Goal: Browse casually

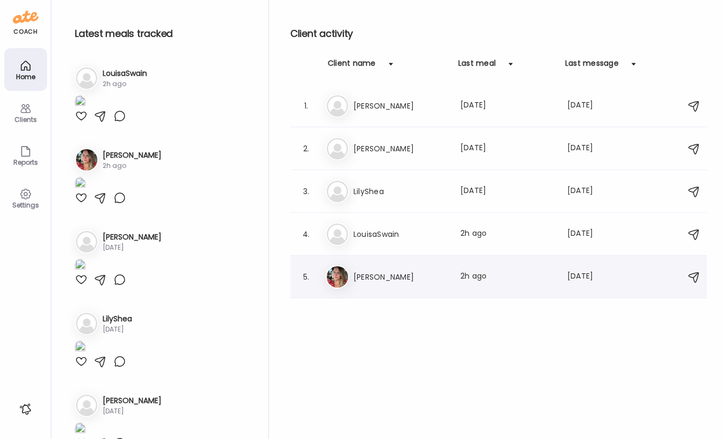
click at [389, 281] on h3 "[PERSON_NAME]" at bounding box center [400, 277] width 94 height 13
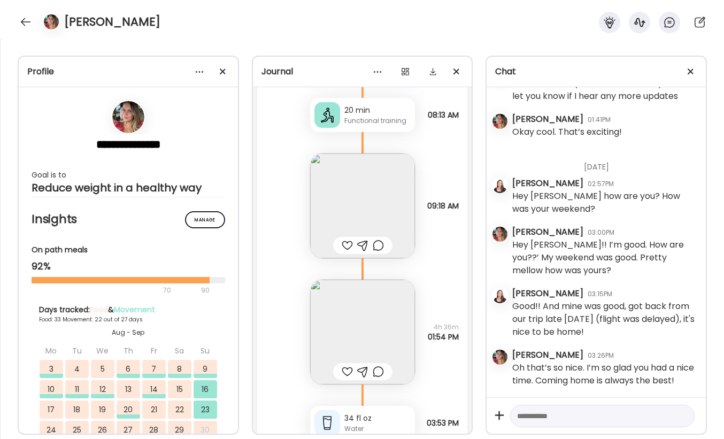
scroll to position [39730, 0]
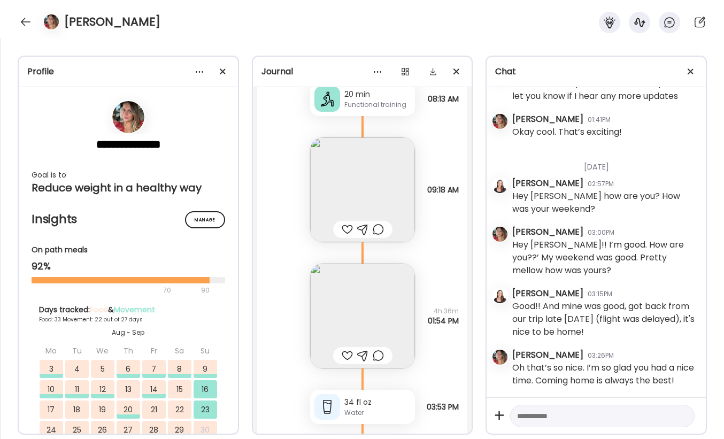
click at [378, 197] on img at bounding box center [362, 189] width 105 height 105
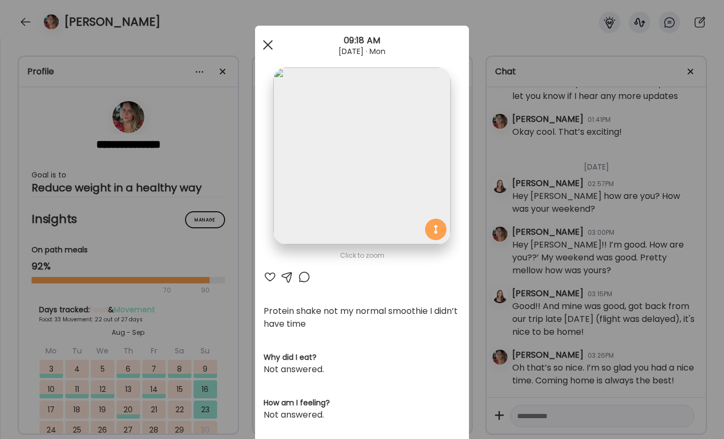
click at [261, 38] on div at bounding box center [267, 44] width 21 height 21
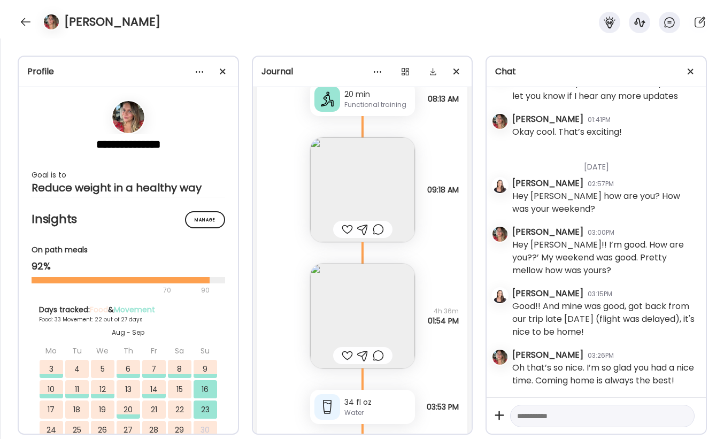
click at [366, 300] on img at bounding box center [362, 316] width 105 height 105
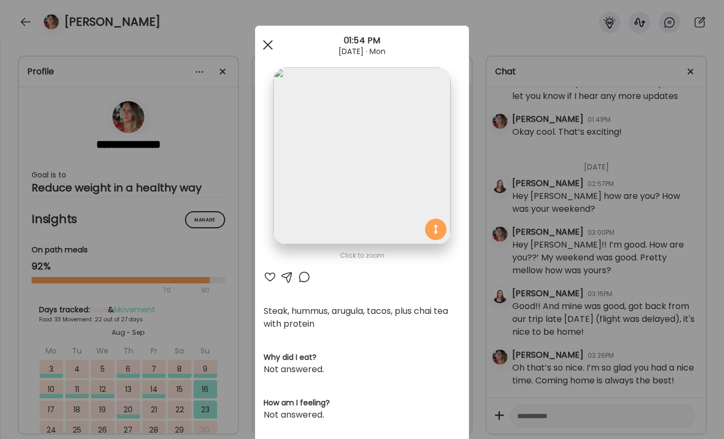
click at [263, 47] on span at bounding box center [268, 45] width 10 height 10
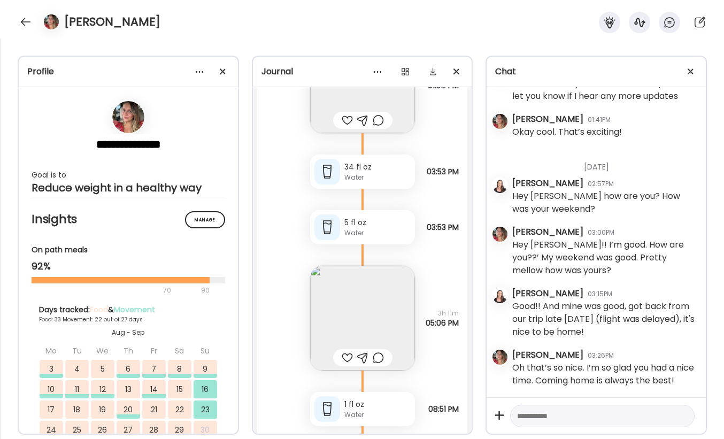
scroll to position [39967, 0]
click at [376, 311] on img at bounding box center [362, 316] width 105 height 105
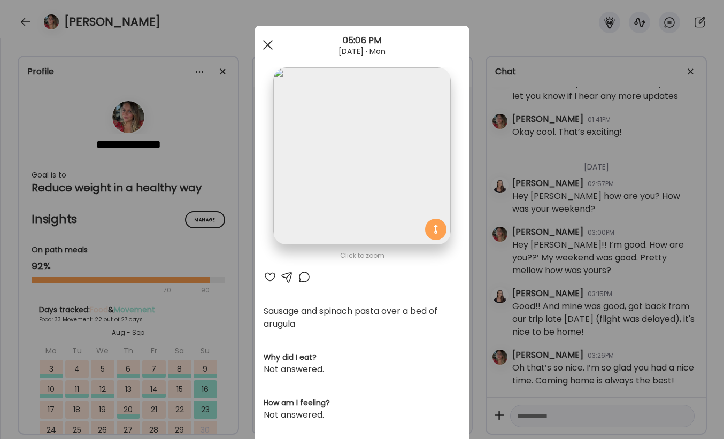
click at [260, 40] on div at bounding box center [267, 44] width 21 height 21
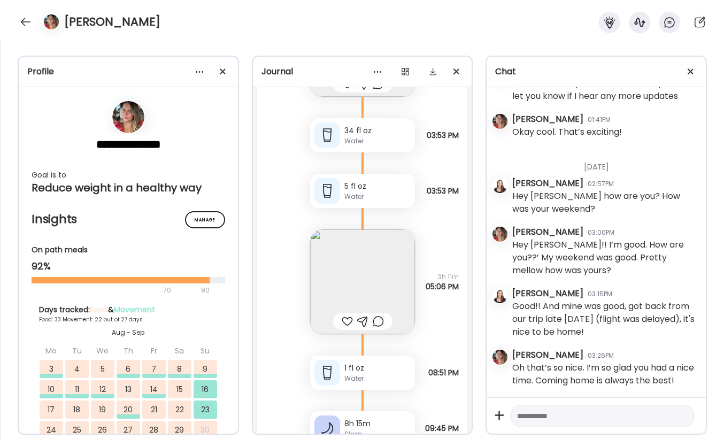
scroll to position [40002, 0]
click at [366, 295] on img at bounding box center [362, 281] width 105 height 105
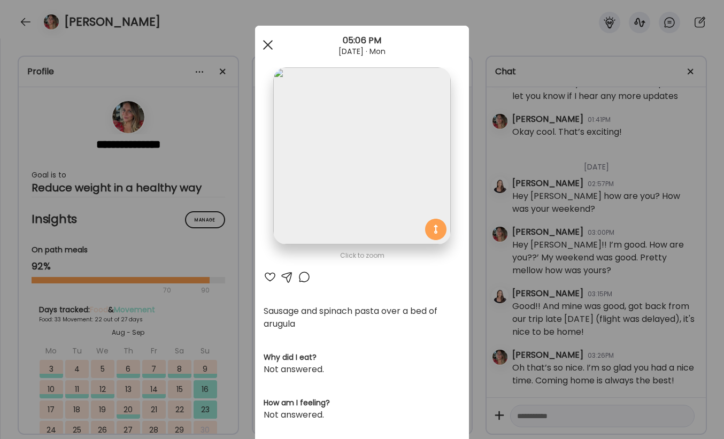
click at [260, 43] on div at bounding box center [267, 44] width 21 height 21
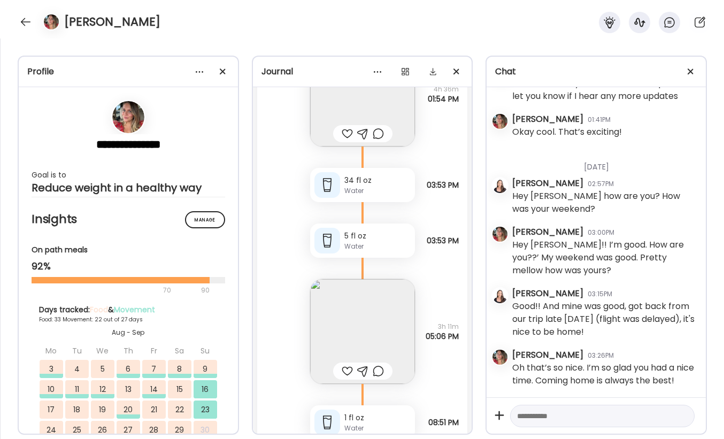
scroll to position [39953, 0]
click at [429, 190] on div "34 fl oz Water L2 03:53 PM" at bounding box center [362, 173] width 211 height 56
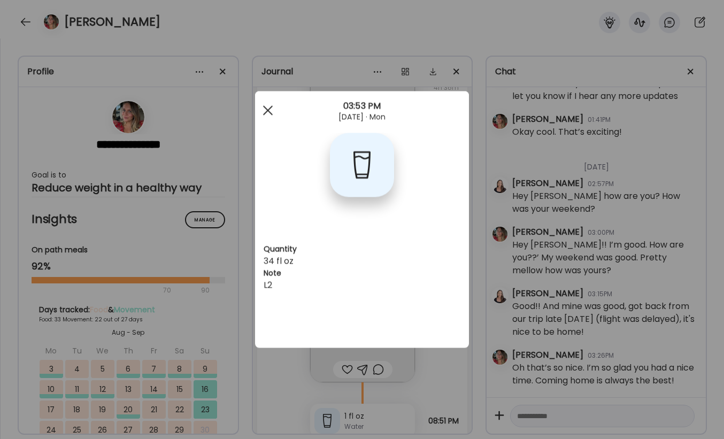
click at [267, 112] on div at bounding box center [267, 110] width 21 height 21
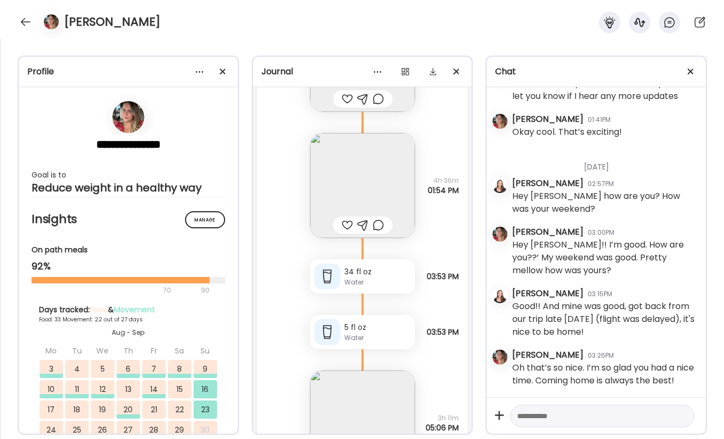
scroll to position [39793, 0]
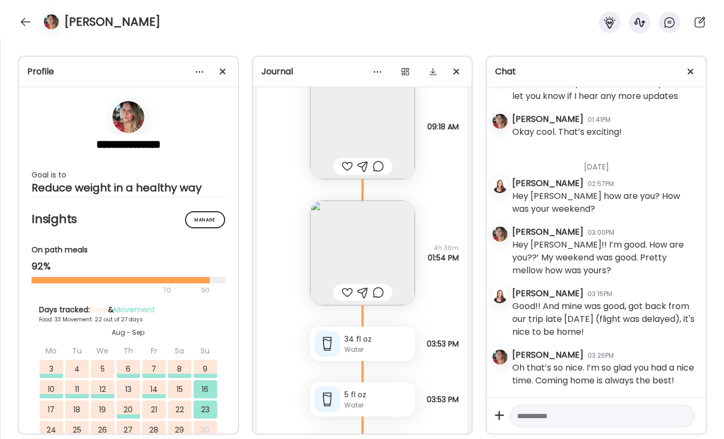
click at [359, 233] on img at bounding box center [362, 252] width 105 height 105
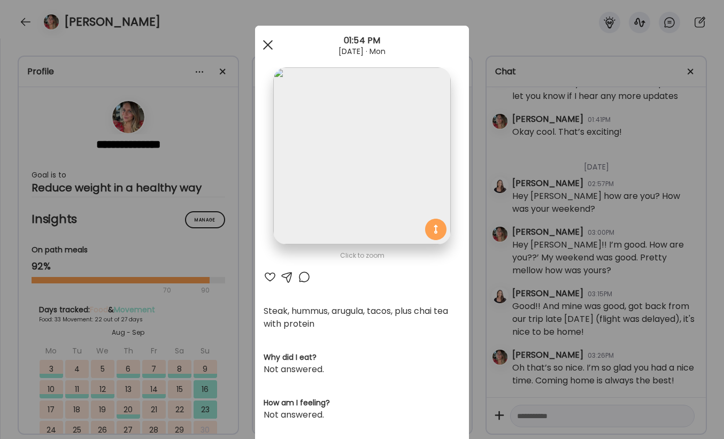
click at [268, 44] on div at bounding box center [267, 44] width 21 height 21
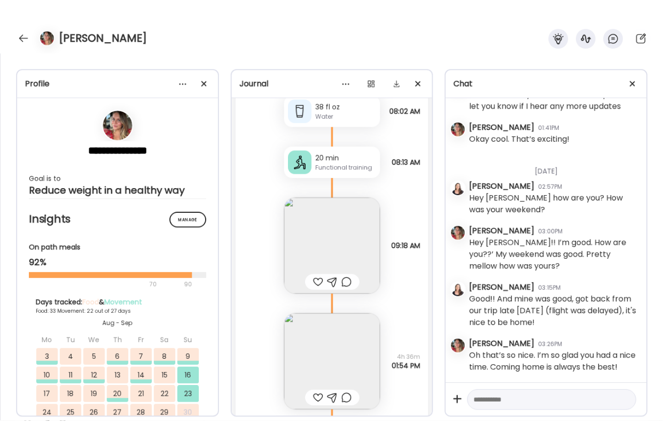
scroll to position [39673, 0]
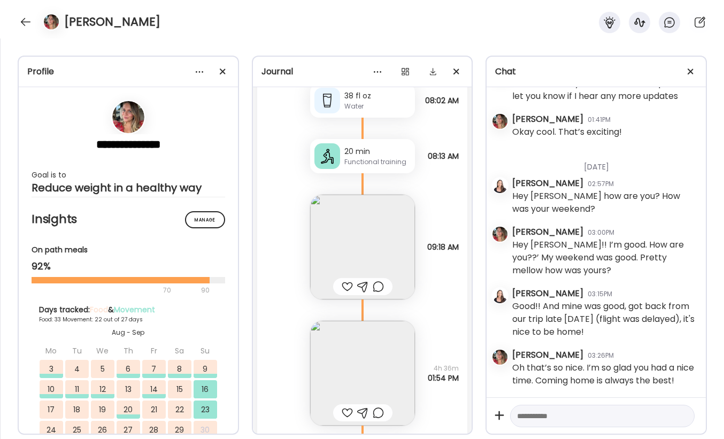
click at [379, 266] on img at bounding box center [362, 247] width 105 height 105
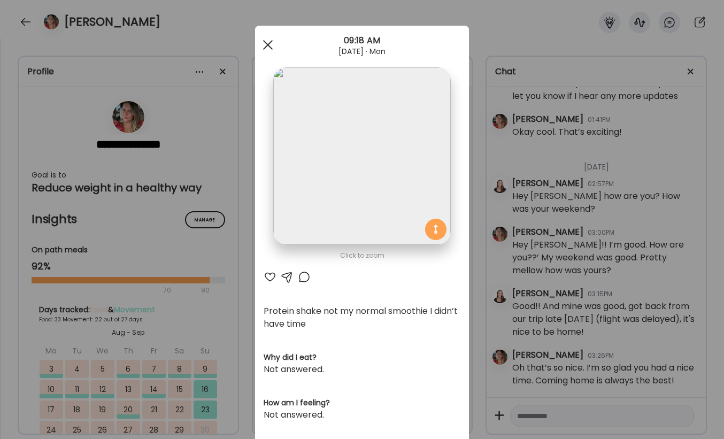
click at [265, 45] on span at bounding box center [268, 45] width 10 height 10
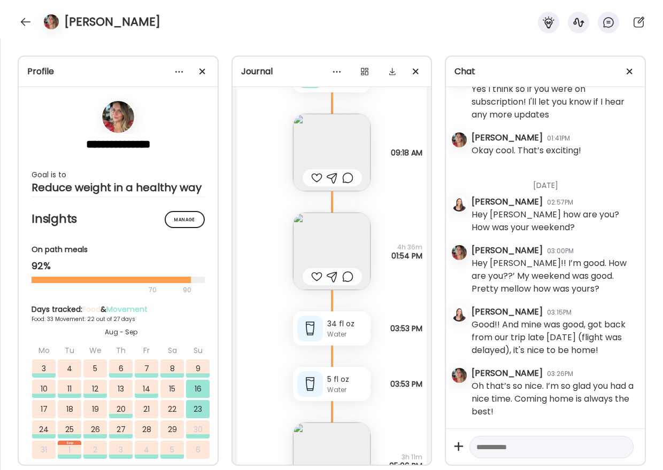
scroll to position [35965, 0]
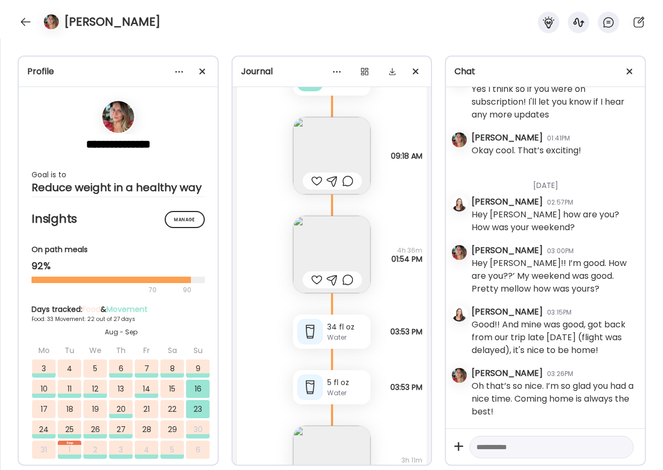
click at [317, 294] on img at bounding box center [332, 255] width 78 height 78
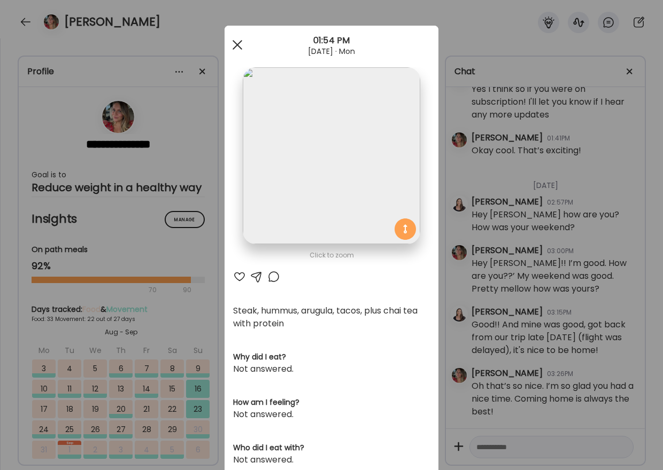
click at [228, 45] on div at bounding box center [237, 44] width 21 height 21
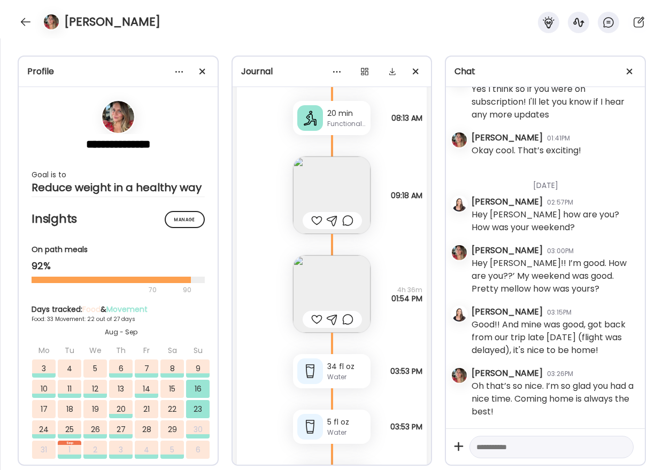
scroll to position [35921, 0]
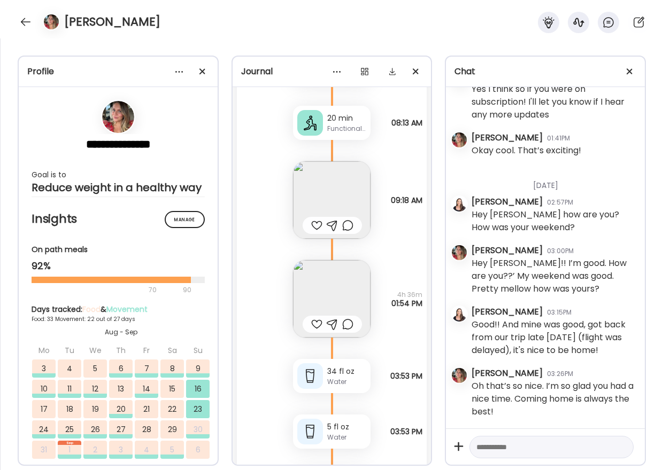
click at [334, 232] on img at bounding box center [332, 200] width 78 height 78
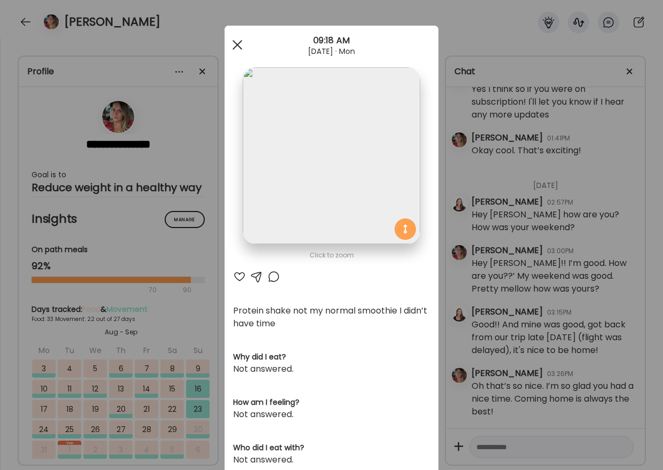
click at [233, 42] on div at bounding box center [237, 44] width 21 height 21
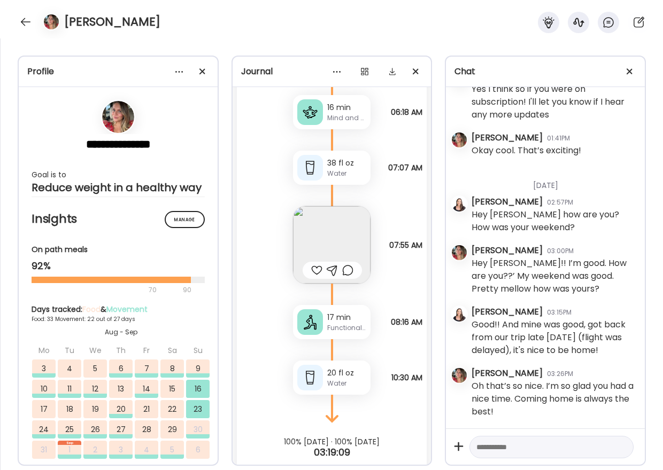
scroll to position [36668, 0]
click at [335, 123] on div "Mind and body" at bounding box center [346, 119] width 39 height 10
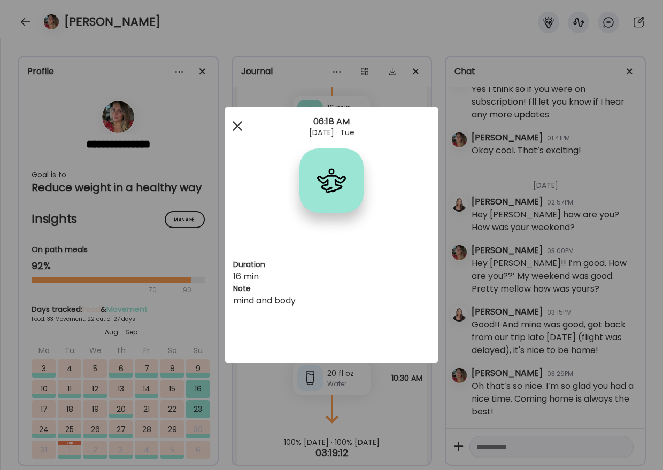
click at [236, 129] on div at bounding box center [237, 125] width 21 height 21
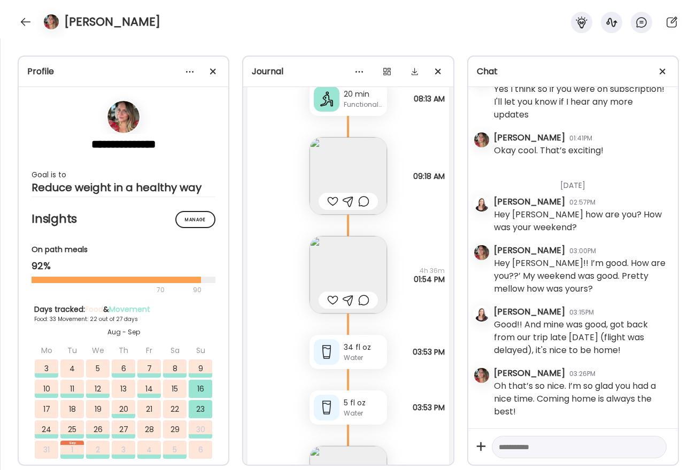
scroll to position [35907, 0]
click at [391, 243] on div "Steak, hummus, arugula, tacos, plus chai tea with protein Questions not answere…" at bounding box center [348, 263] width 201 height 99
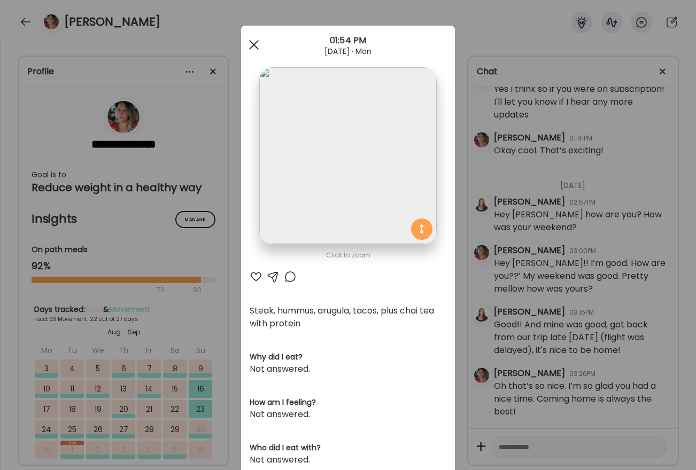
click at [249, 42] on div at bounding box center [253, 44] width 21 height 21
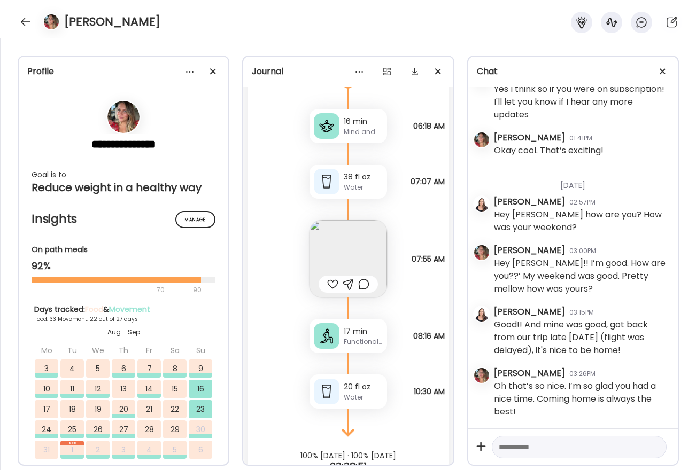
scroll to position [36619, 0]
